Goal: Communication & Community: Answer question/provide support

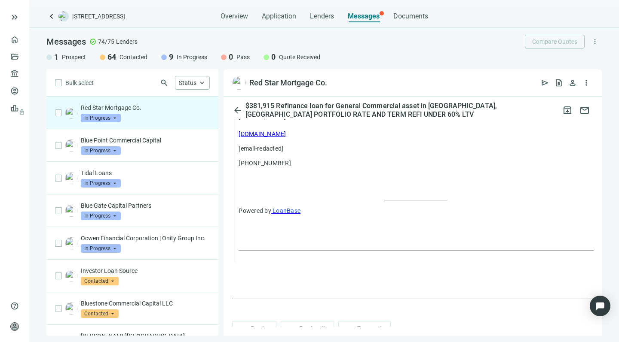
scroll to position [1161, 0]
click at [302, 326] on span "Reply all" at bounding box center [312, 330] width 26 height 8
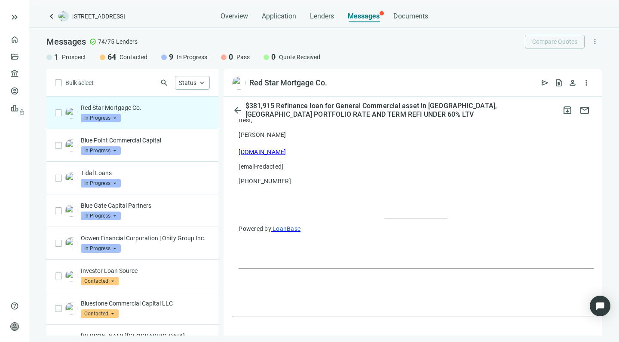
type textarea "**********"
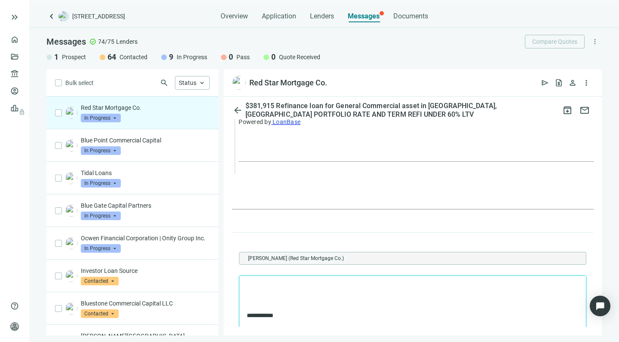
scroll to position [1251, 0]
click at [308, 287] on p "**********" at bounding box center [408, 286] width 323 height 8
click at [256, 287] on p "**********" at bounding box center [408, 286] width 323 height 8
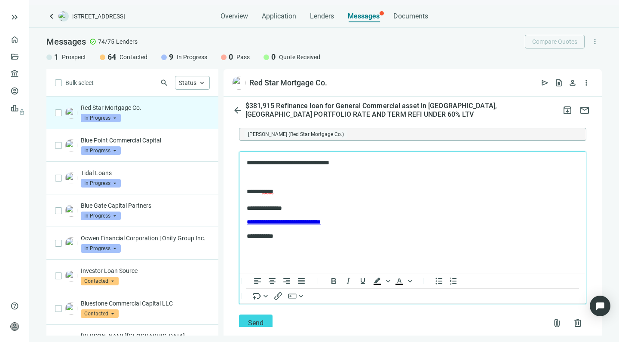
scroll to position [1374, 0]
click at [246, 315] on button "Send" at bounding box center [256, 323] width 34 height 17
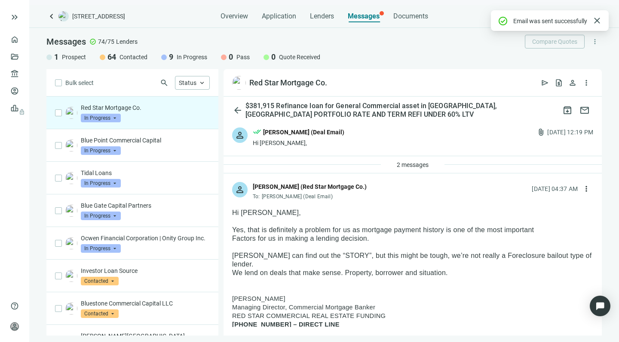
scroll to position [0, 0]
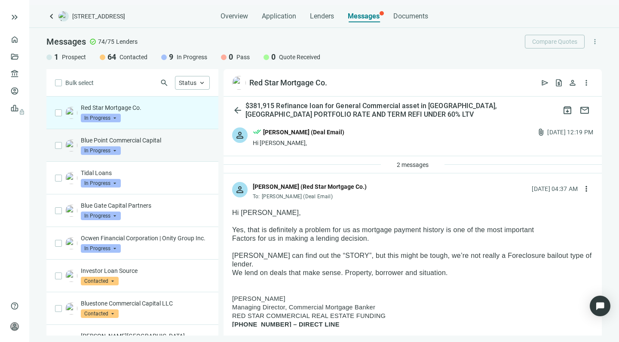
click at [172, 151] on div "Blue Point Commercial Capital In Progress arrow_drop_down" at bounding box center [145, 145] width 129 height 19
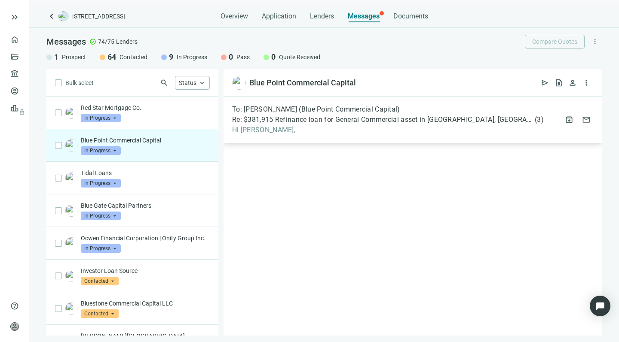
click at [313, 135] on div "To: David Catuto (Blue Point Commercial Capital) Re: $381,915 Refinance loan fo…" at bounding box center [412, 120] width 378 height 47
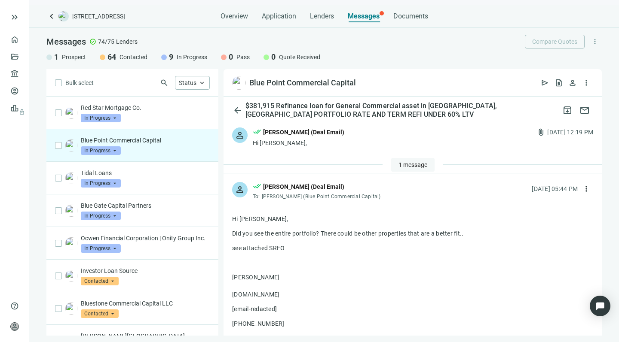
click at [408, 165] on span "1 message" at bounding box center [412, 165] width 29 height 7
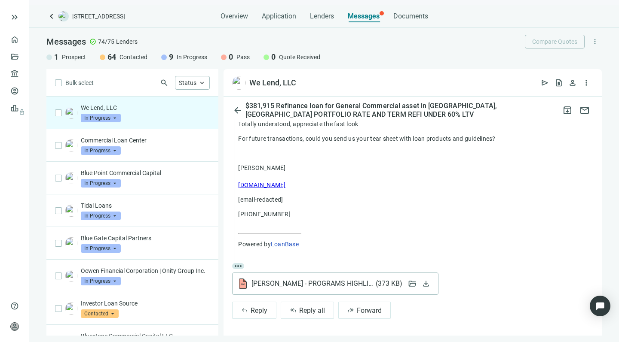
click at [284, 283] on span "[PERSON_NAME] - PROGRAMS HIGHLIGHTS.pdf ( 373 KB )" at bounding box center [326, 284] width 150 height 9
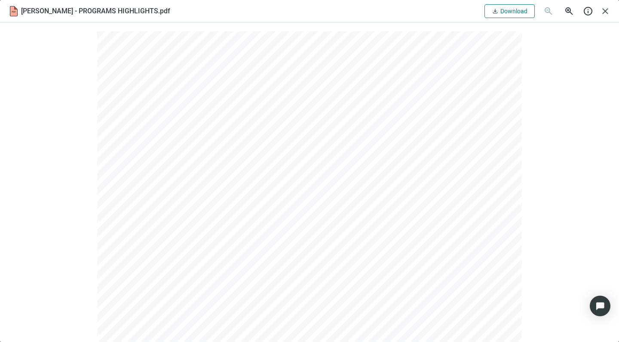
click at [498, 12] on span "download" at bounding box center [494, 11] width 7 height 7
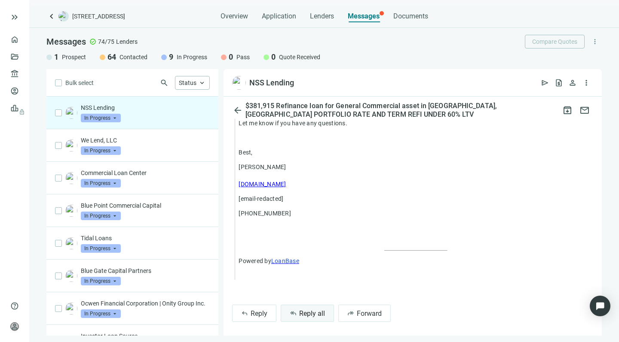
click at [303, 310] on span "Reply all" at bounding box center [312, 314] width 26 height 8
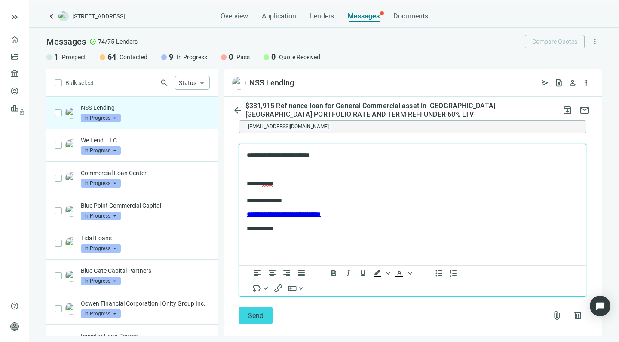
scroll to position [1156, 0]
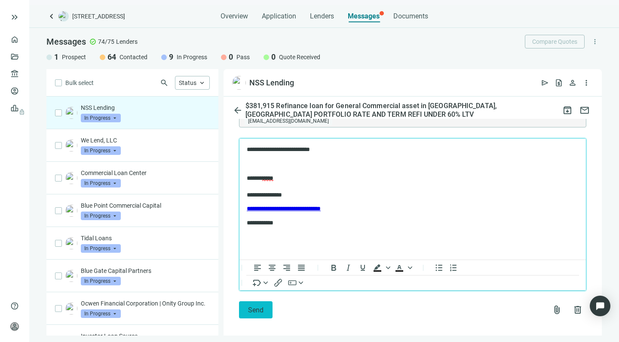
click at [244, 308] on button "Send" at bounding box center [256, 310] width 34 height 17
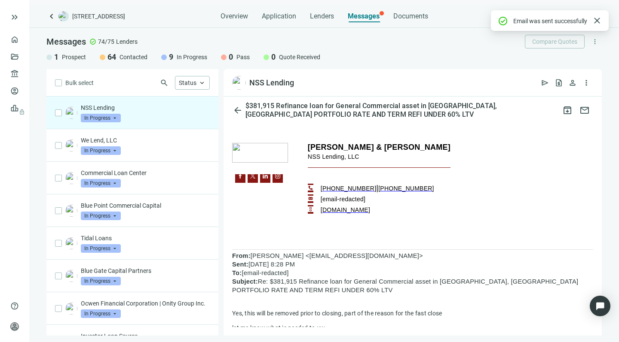
scroll to position [125, 0]
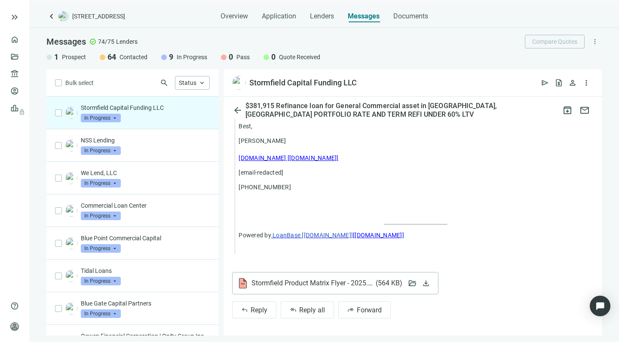
click at [286, 282] on span "Stormfield Product Matrix Flyer - 2025.pdf ( 564 KB )" at bounding box center [326, 283] width 150 height 9
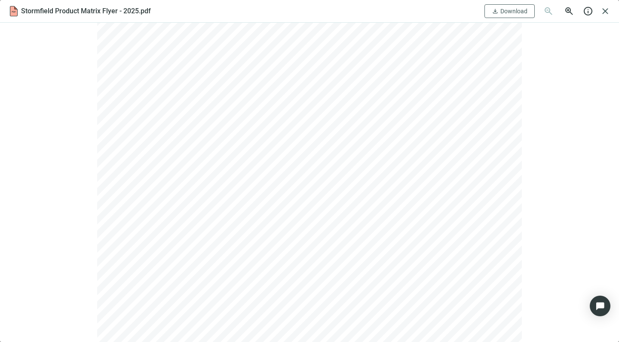
scroll to position [226, 0]
click at [506, 9] on span "Download" at bounding box center [513, 11] width 27 height 7
